Goal: Transaction & Acquisition: Purchase product/service

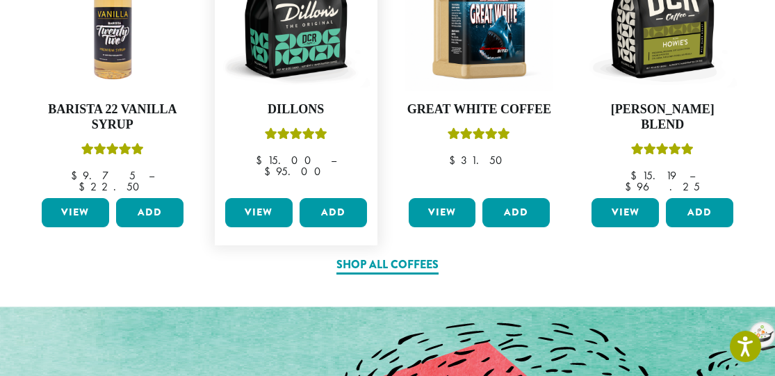
scroll to position [765, 0]
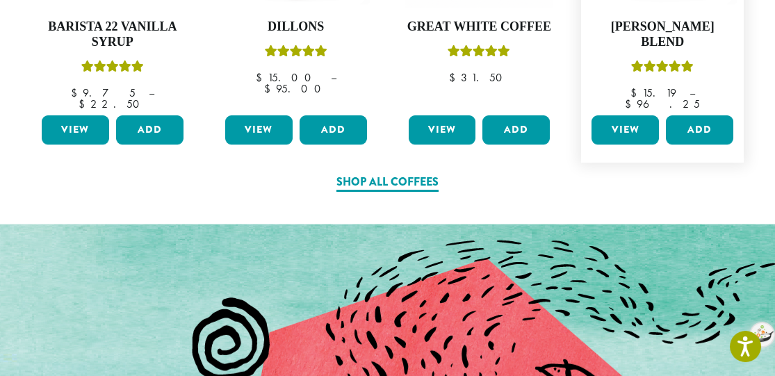
click at [625, 117] on link "View" at bounding box center [625, 129] width 67 height 29
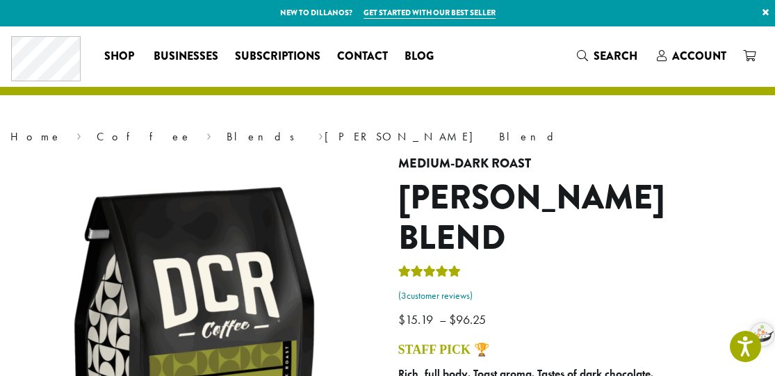
click at [427, 289] on link "( 3 customer reviews)" at bounding box center [581, 296] width 367 height 14
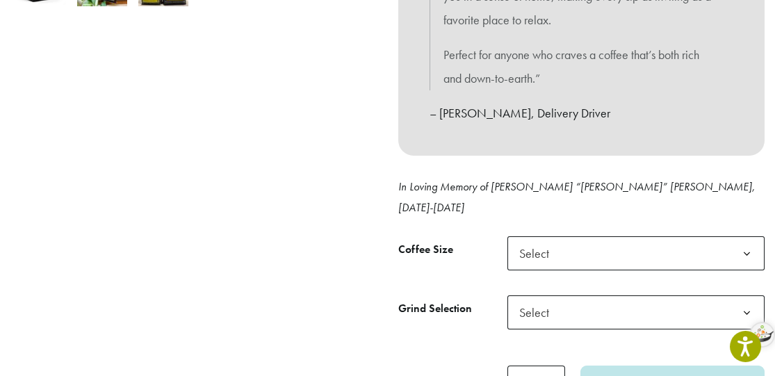
scroll to position [557, 0]
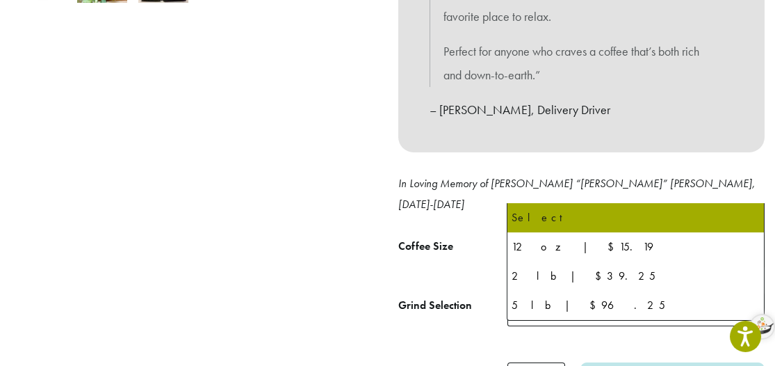
click at [743, 234] on b at bounding box center [747, 251] width 34 height 34
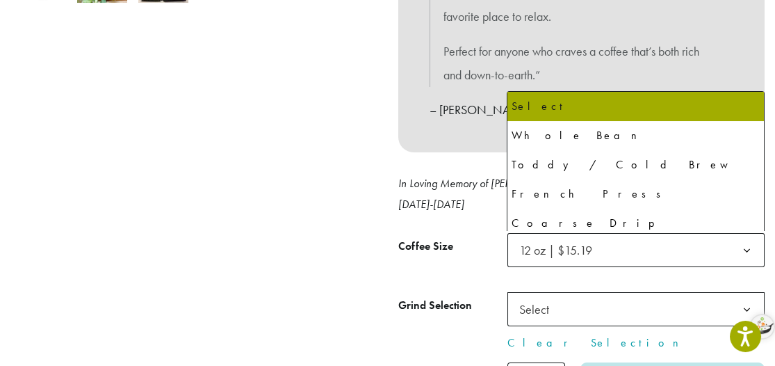
click at [739, 293] on b at bounding box center [747, 310] width 34 height 34
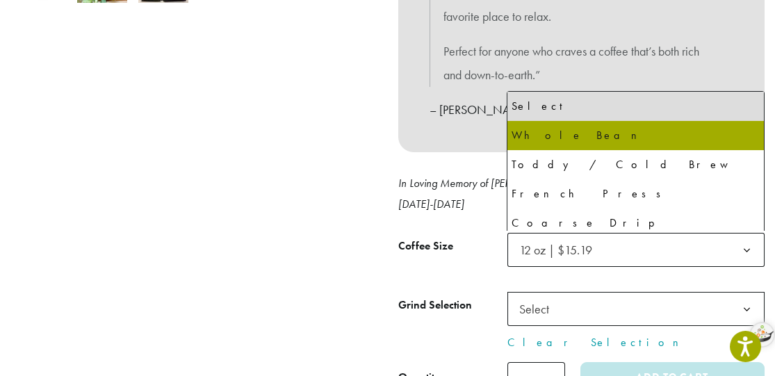
select select "*********"
select select "**********"
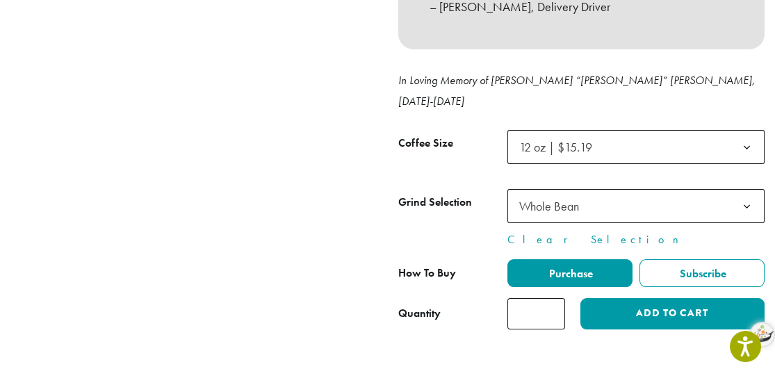
scroll to position [696, 0]
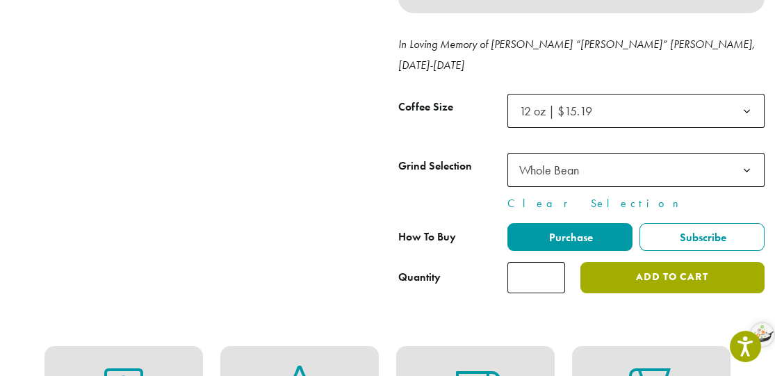
click at [659, 262] on button "Add to cart" at bounding box center [673, 277] width 184 height 31
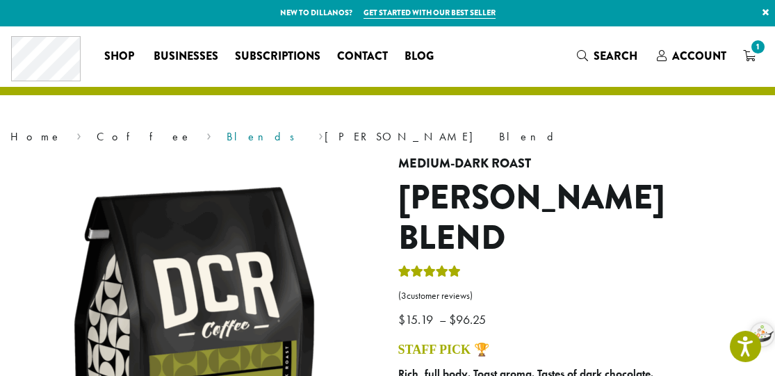
click at [227, 136] on link "Blends" at bounding box center [265, 136] width 77 height 15
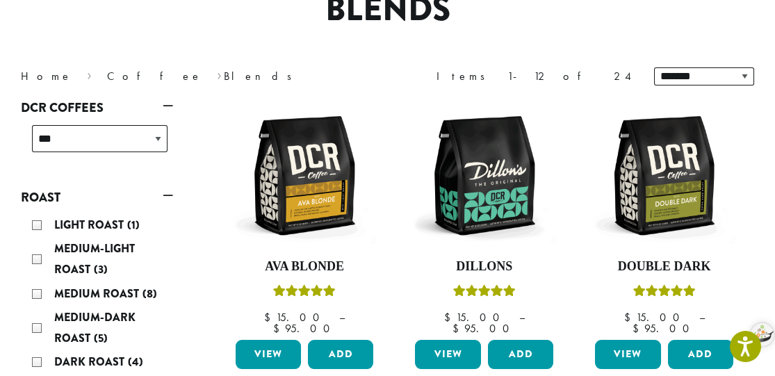
scroll to position [209, 0]
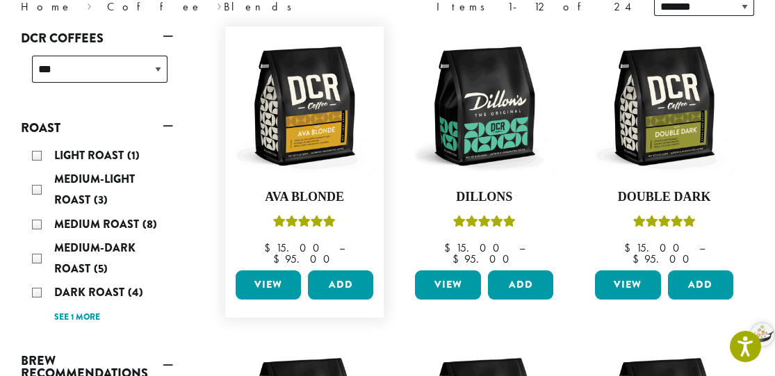
click at [270, 275] on link "View" at bounding box center [268, 285] width 65 height 29
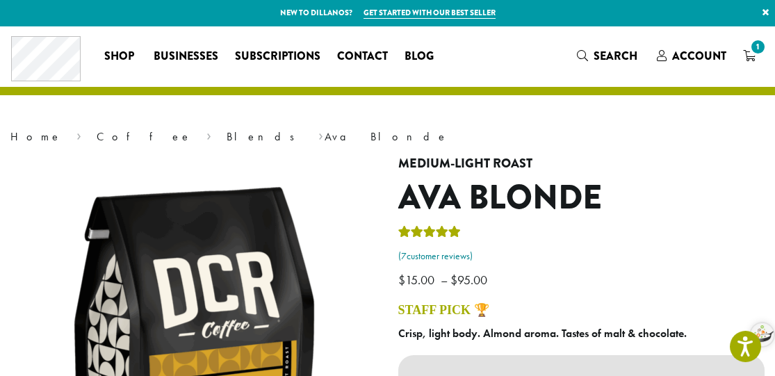
click at [435, 255] on link "( 7 customer reviews)" at bounding box center [581, 257] width 367 height 14
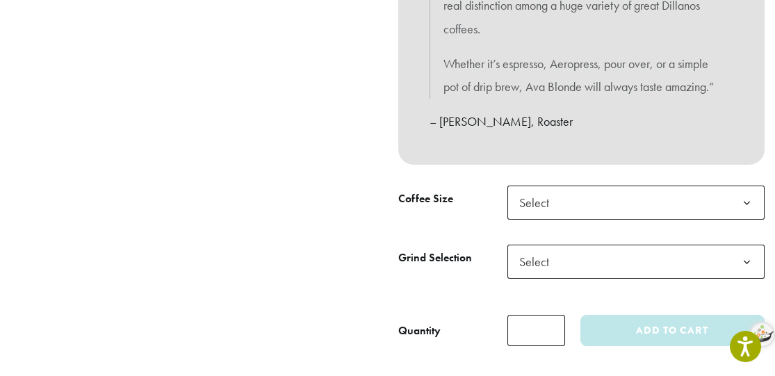
scroll to position [529, 0]
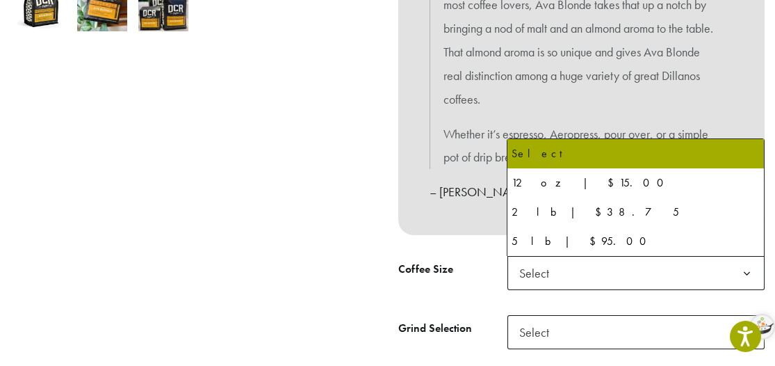
click at [741, 271] on b at bounding box center [747, 274] width 34 height 34
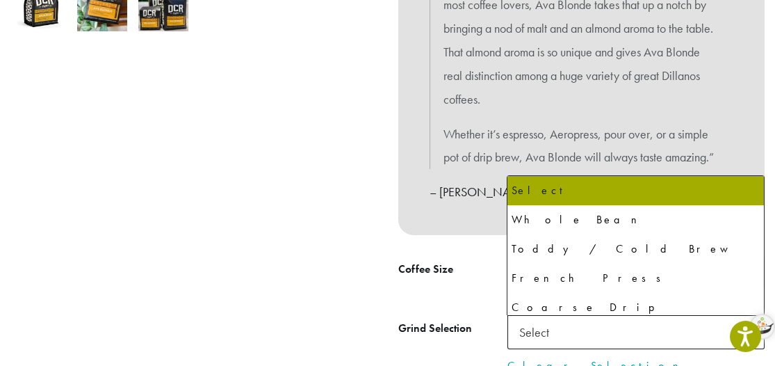
click at [717, 328] on span "Select" at bounding box center [637, 332] width 258 height 34
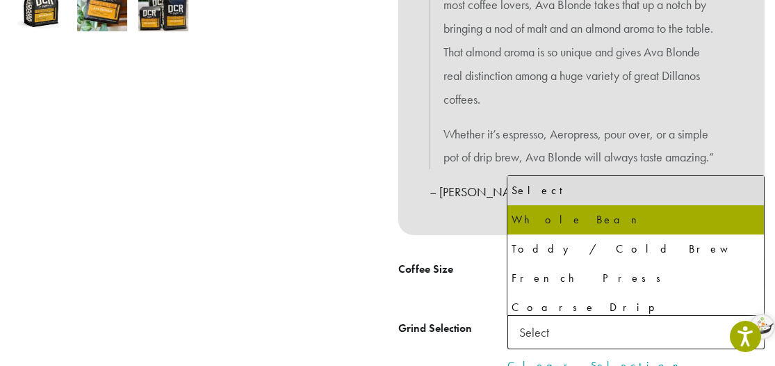
select select "*********"
select select "**********"
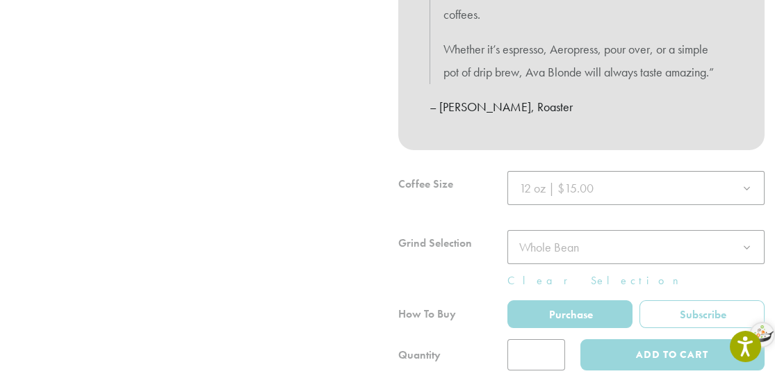
scroll to position [668, 0]
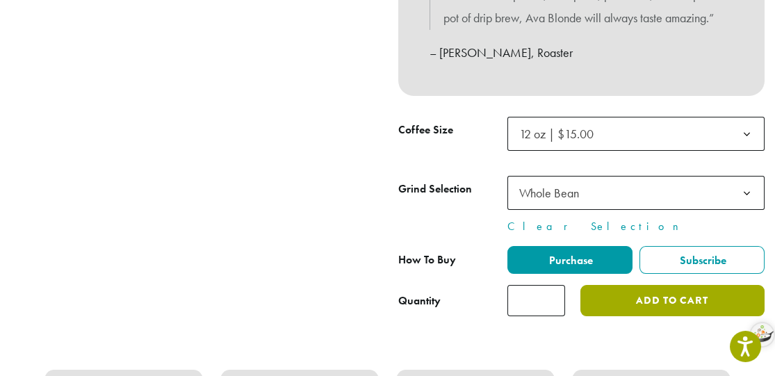
click at [666, 297] on button "Add to cart" at bounding box center [673, 300] width 184 height 31
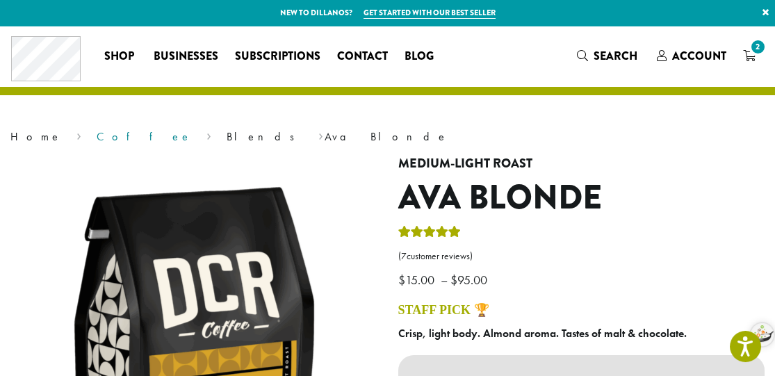
click at [97, 139] on link "Coffee" at bounding box center [144, 136] width 95 height 15
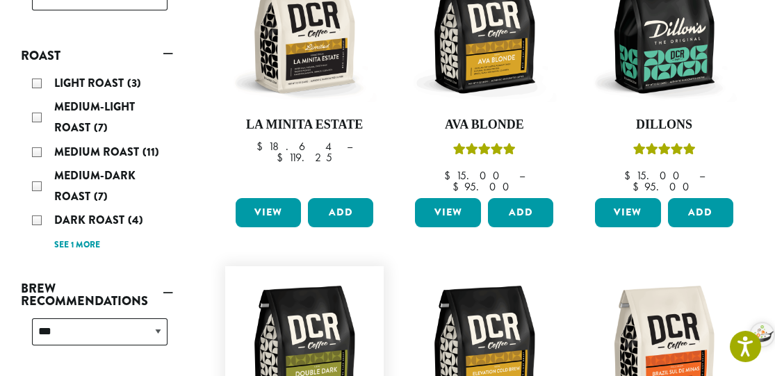
scroll to position [278, 0]
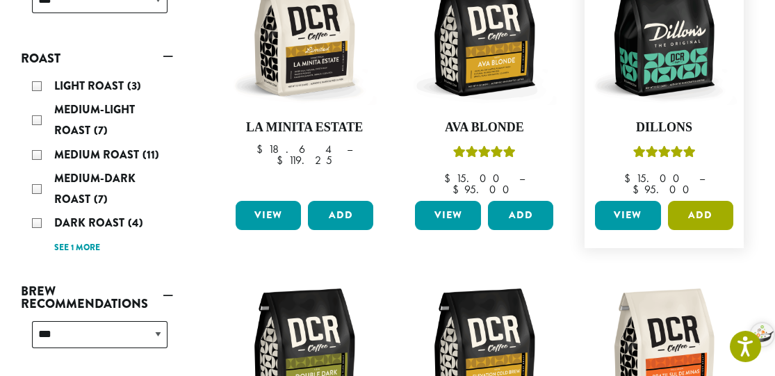
click at [698, 201] on button "Add" at bounding box center [700, 215] width 65 height 29
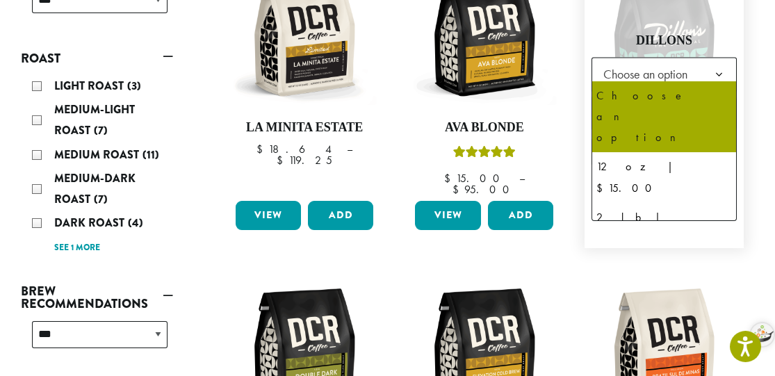
click at [707, 66] on b at bounding box center [719, 75] width 34 height 34
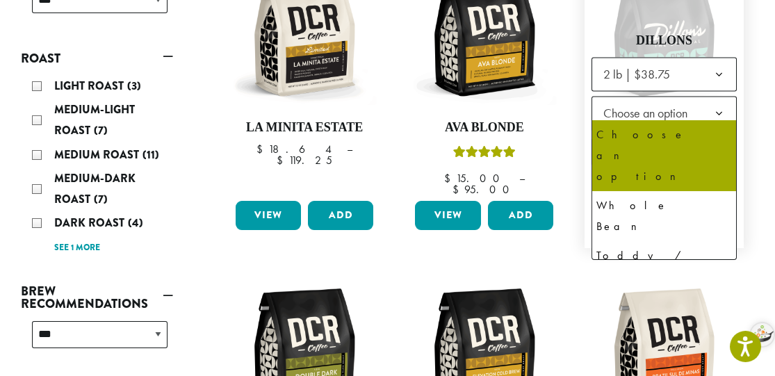
click at [703, 99] on b at bounding box center [719, 114] width 34 height 34
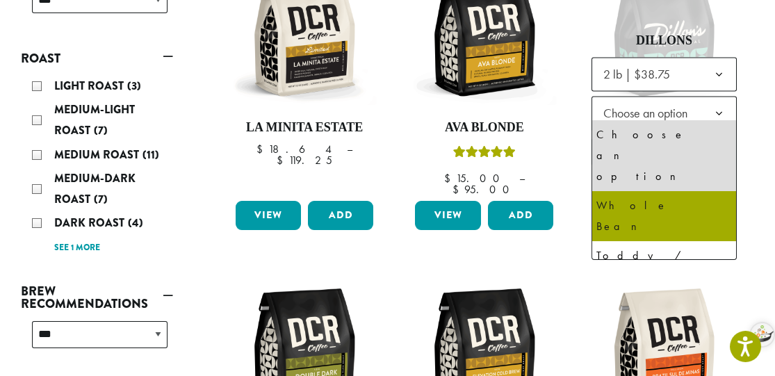
select select "**********"
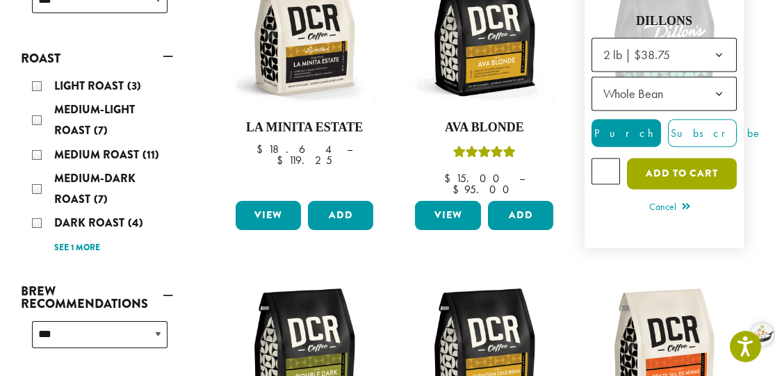
click at [673, 163] on button "Add to cart" at bounding box center [682, 173] width 110 height 31
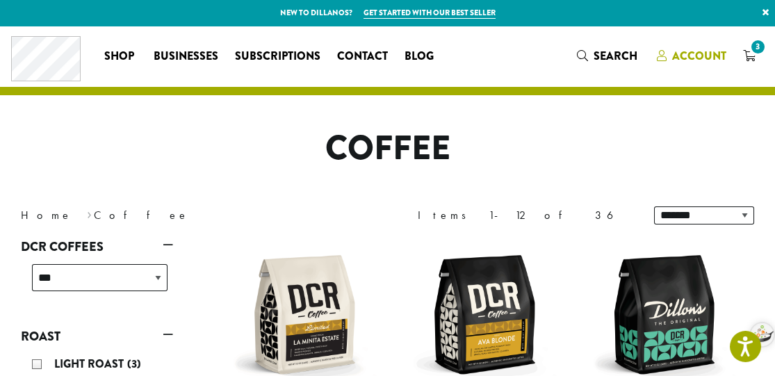
click at [697, 54] on span "Account" at bounding box center [699, 56] width 54 height 16
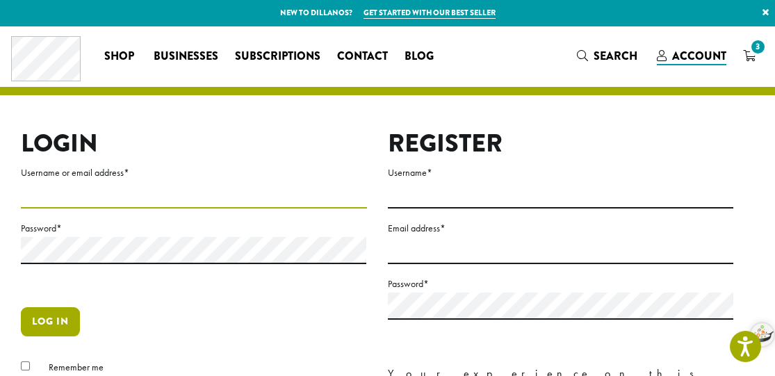
type input "**********"
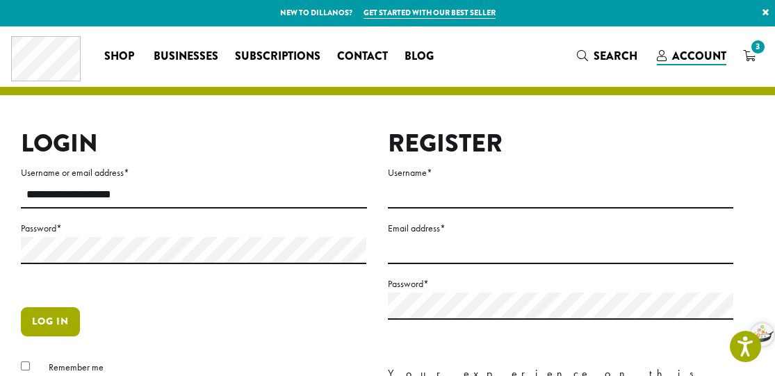
click at [54, 321] on button "Log in" at bounding box center [50, 321] width 59 height 29
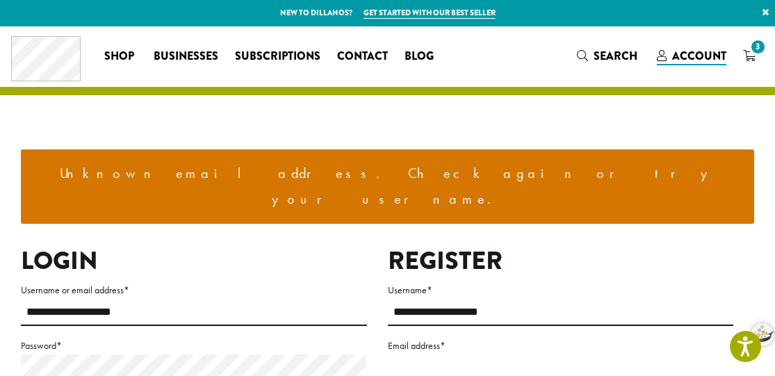
scroll to position [70, 0]
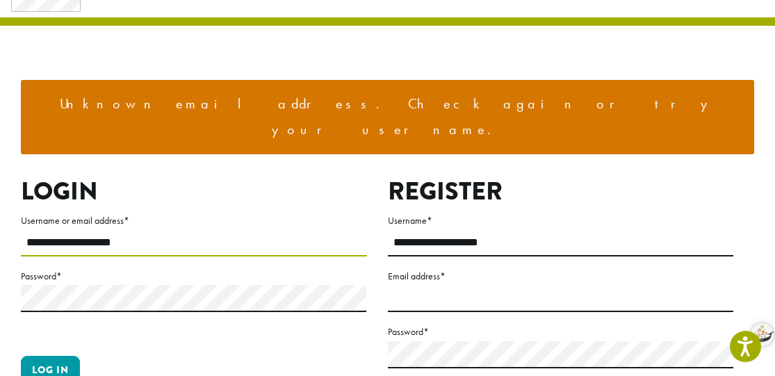
drag, startPoint x: 125, startPoint y: 213, endPoint x: 7, endPoint y: 218, distance: 118.3
click at [7, 218] on div "**********" at bounding box center [387, 302] width 775 height 693
type input "********"
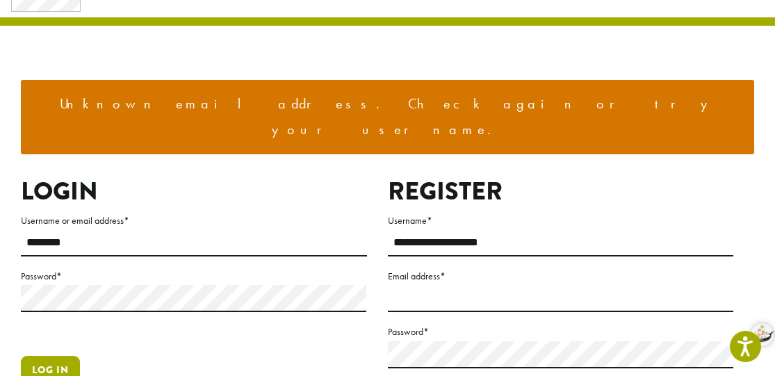
click at [50, 356] on button "Log in" at bounding box center [50, 370] width 59 height 29
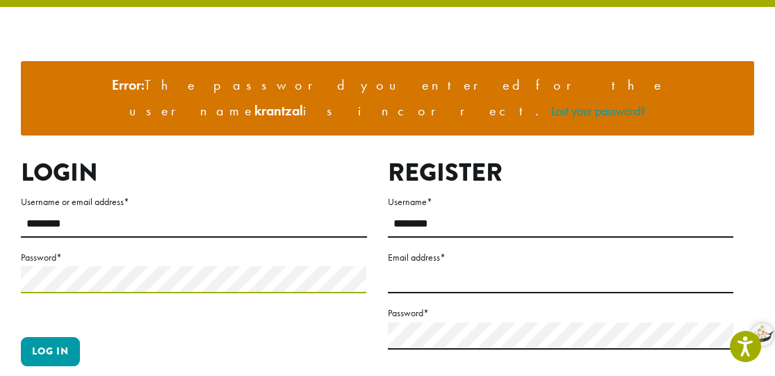
scroll to position [139, 0]
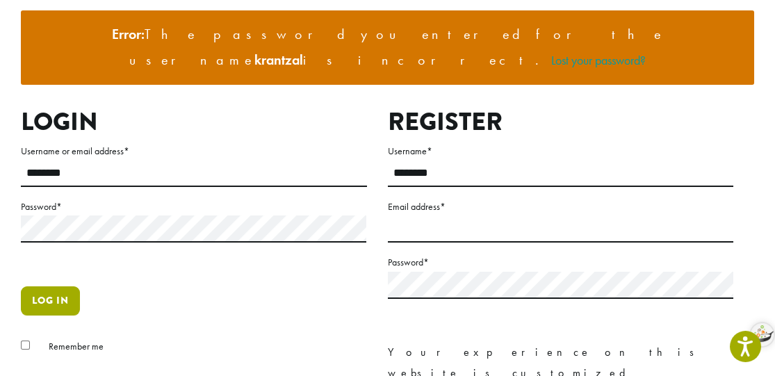
click at [43, 287] on button "Log in" at bounding box center [50, 301] width 59 height 29
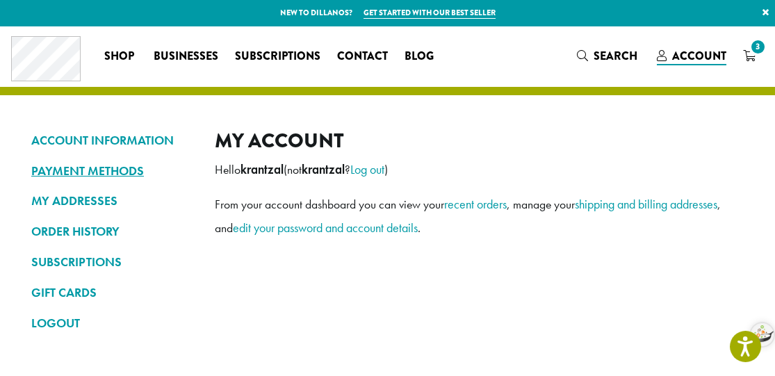
click at [75, 172] on link "PAYMENT METHODS" at bounding box center [112, 171] width 163 height 24
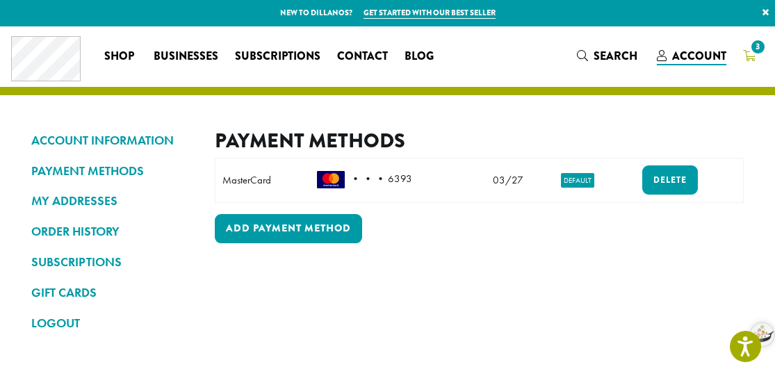
click at [756, 52] on span "3" at bounding box center [758, 47] width 19 height 19
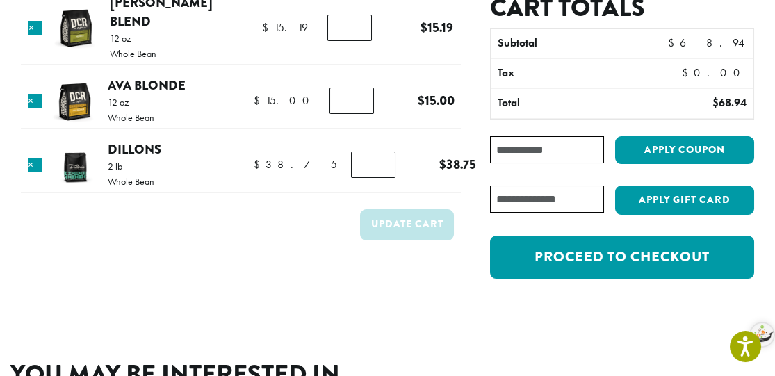
scroll to position [139, 0]
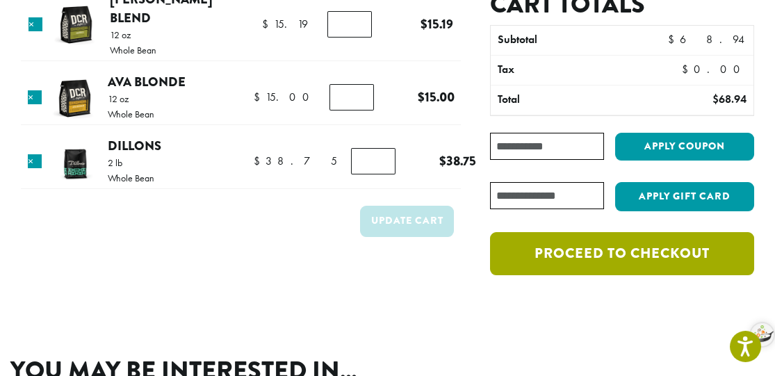
click at [622, 250] on link "Proceed to checkout" at bounding box center [622, 253] width 264 height 43
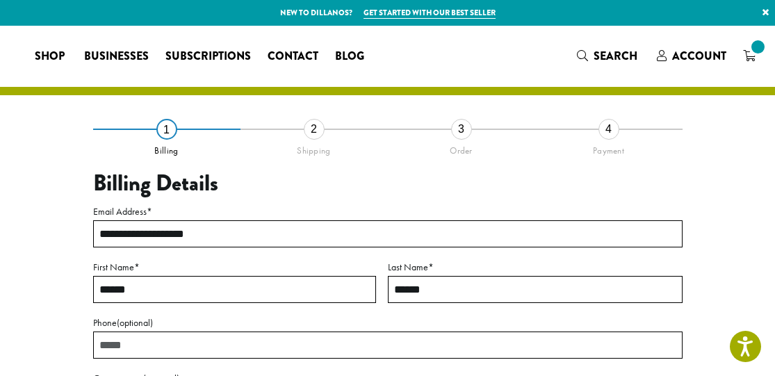
select select "**"
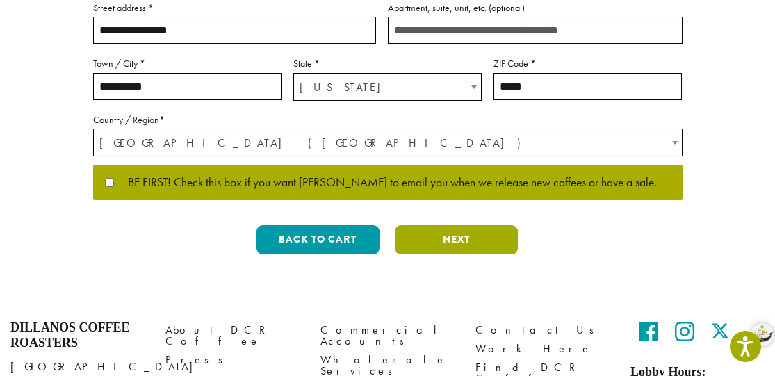
scroll to position [487, 0]
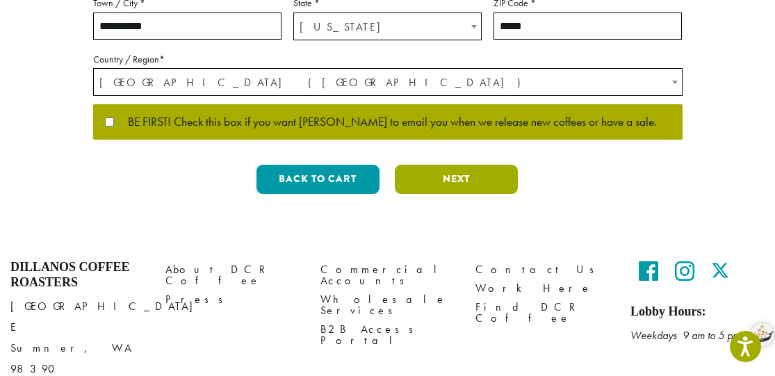
click at [457, 176] on button "Next" at bounding box center [456, 179] width 123 height 29
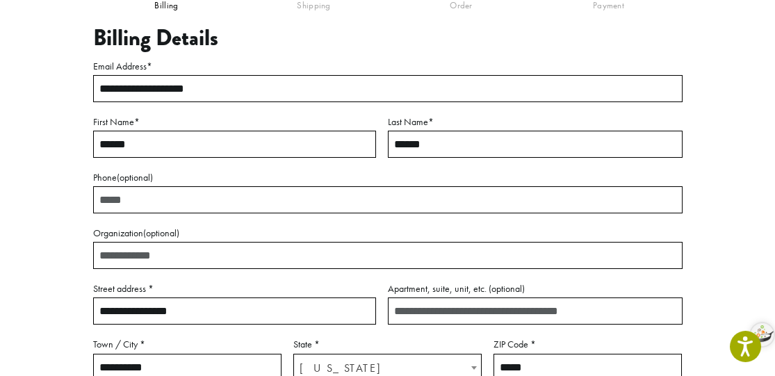
scroll to position [79, 0]
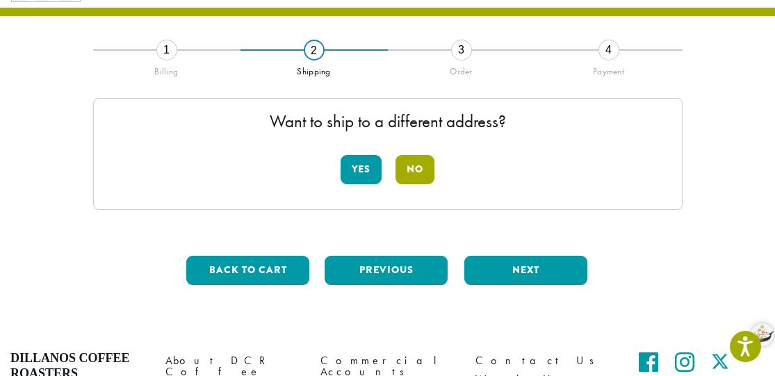
click at [417, 166] on button "No" at bounding box center [415, 169] width 39 height 29
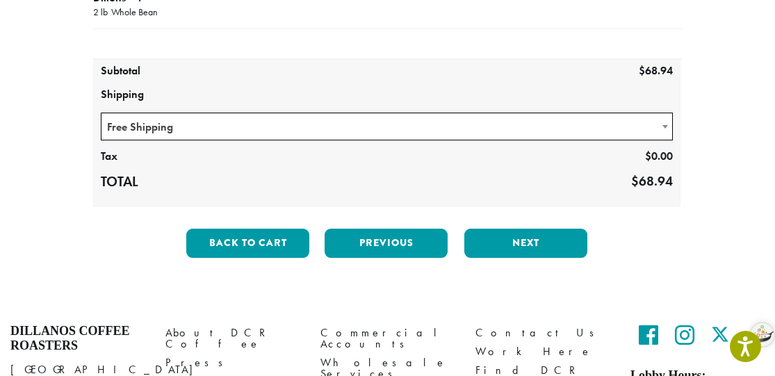
scroll to position [357, 0]
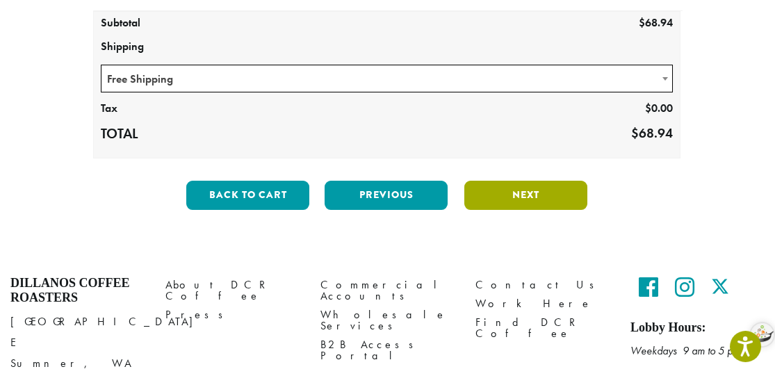
click at [522, 191] on button "Next" at bounding box center [526, 195] width 123 height 29
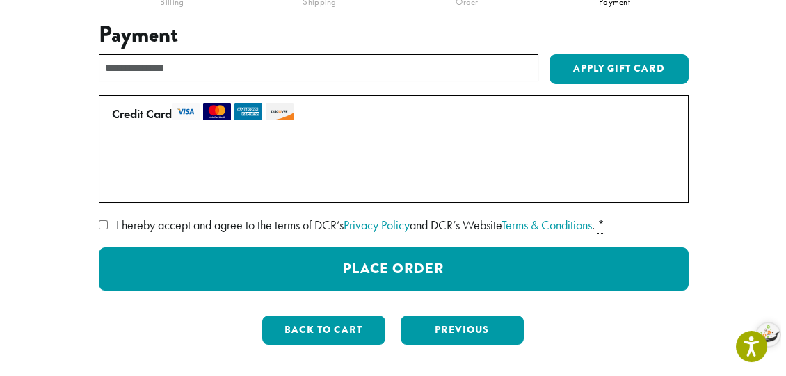
scroll to position [218, 0]
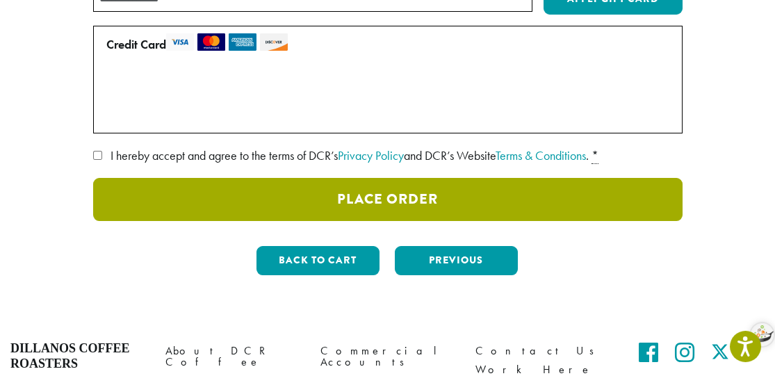
click at [401, 195] on button "Place Order" at bounding box center [388, 199] width 590 height 43
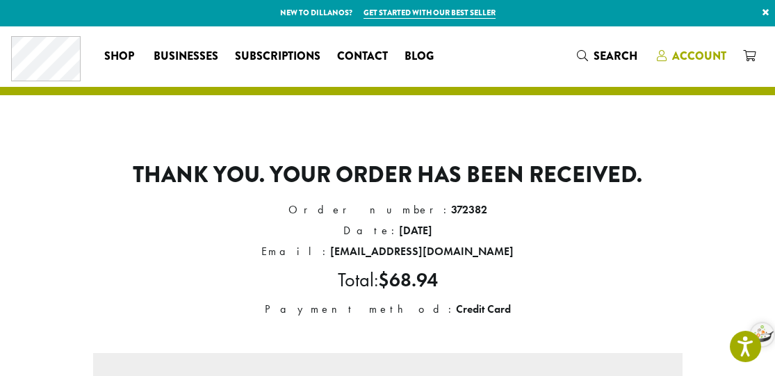
click at [701, 54] on span "Account" at bounding box center [699, 56] width 54 height 16
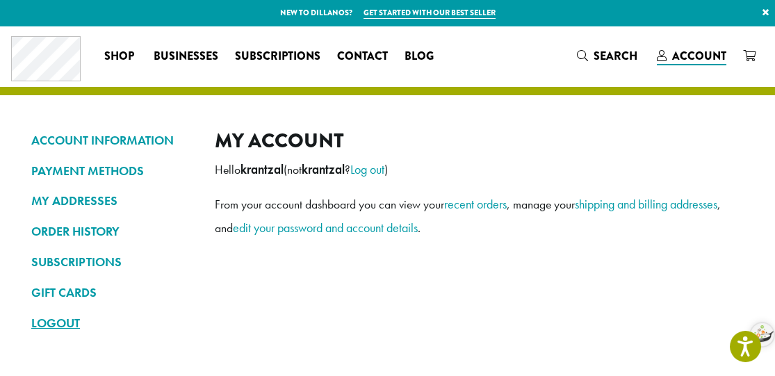
click at [55, 320] on link "LOGOUT" at bounding box center [112, 324] width 163 height 24
